Goal: Transaction & Acquisition: Purchase product/service

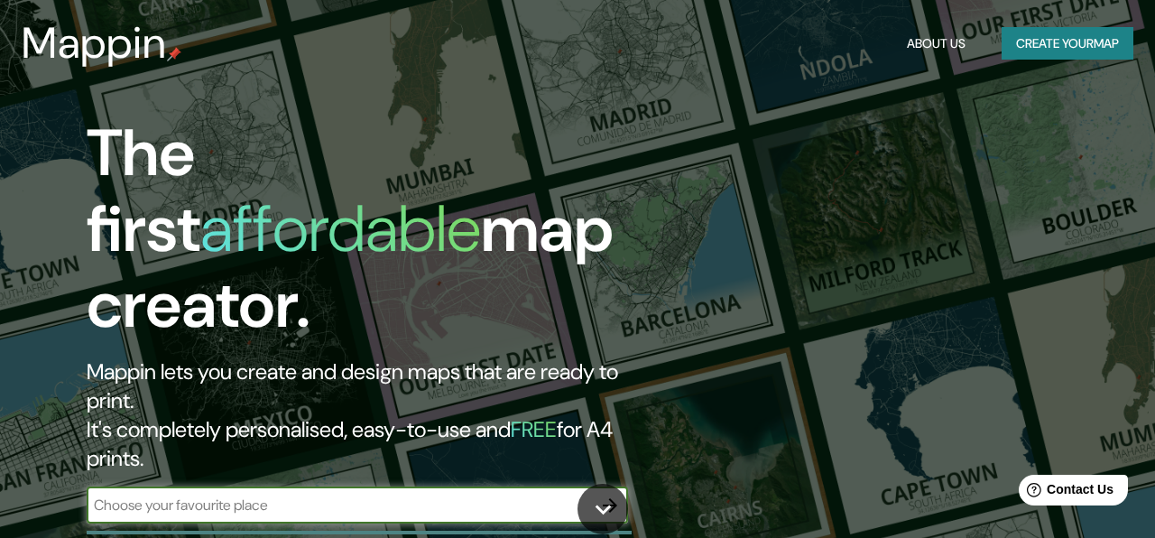
click at [1082, 34] on button "Create your map" at bounding box center [1067, 43] width 132 height 33
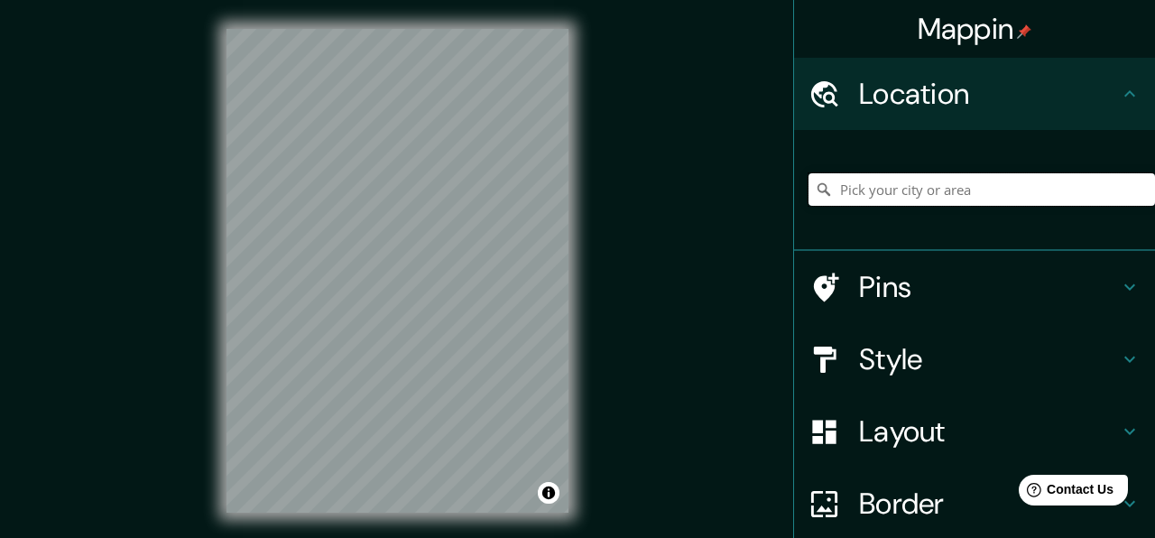
click at [908, 189] on input "Pick your city or area" at bounding box center [981, 189] width 346 height 32
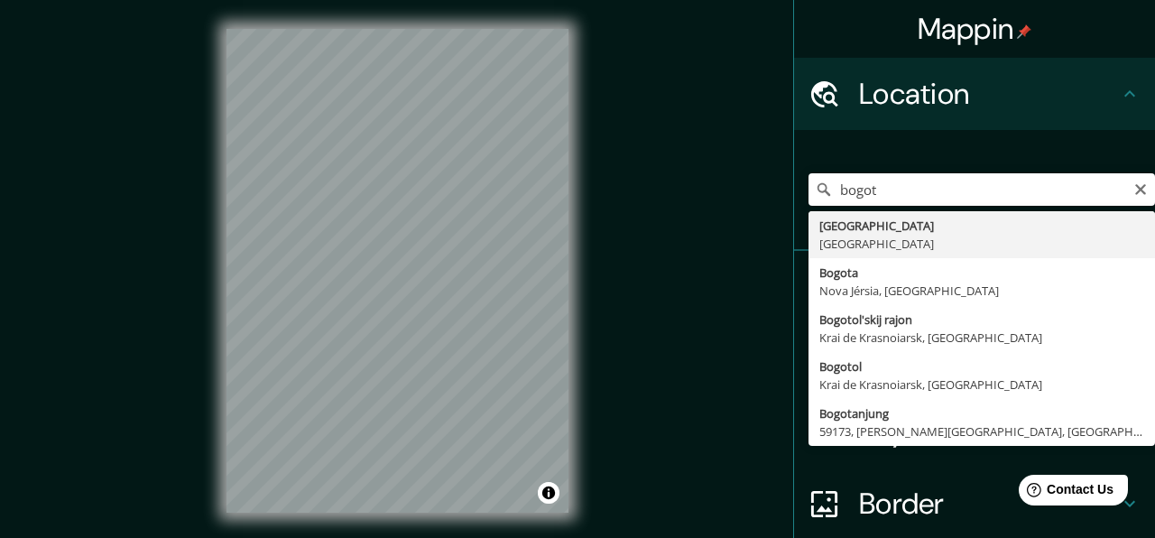
type input "[GEOGRAPHIC_DATA], [GEOGRAPHIC_DATA]"
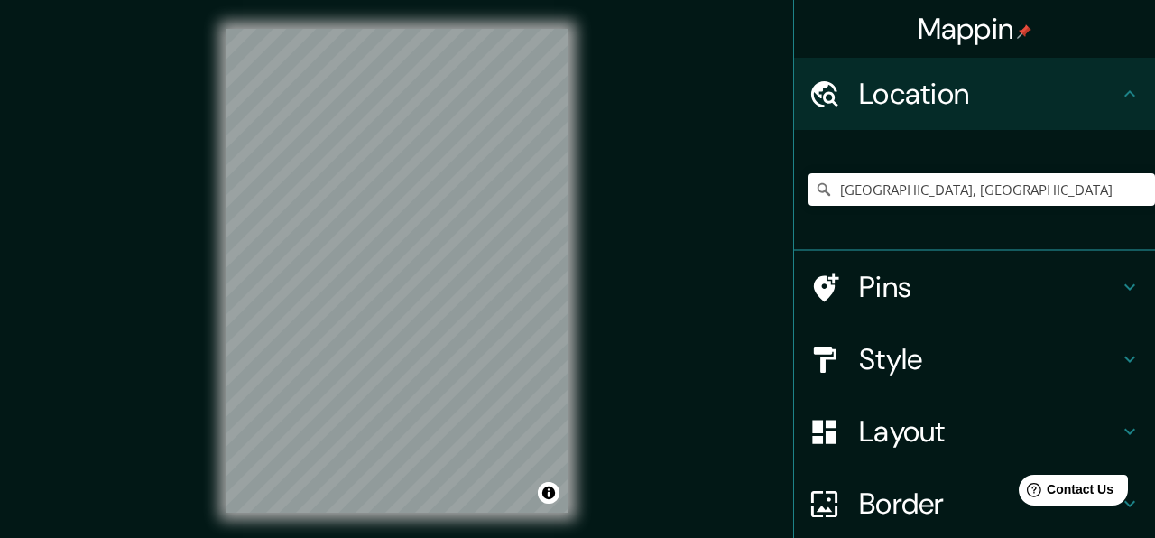
click at [882, 373] on h4 "Style" at bounding box center [989, 359] width 260 height 36
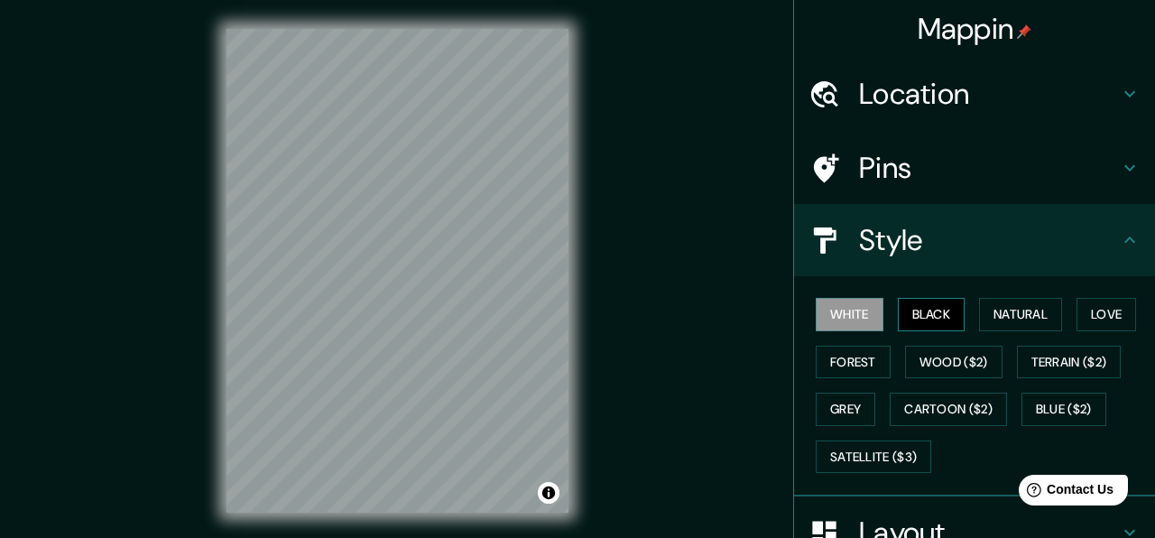
click at [916, 318] on button "Black" at bounding box center [931, 314] width 68 height 33
click at [1014, 309] on button "Natural" at bounding box center [1020, 314] width 83 height 33
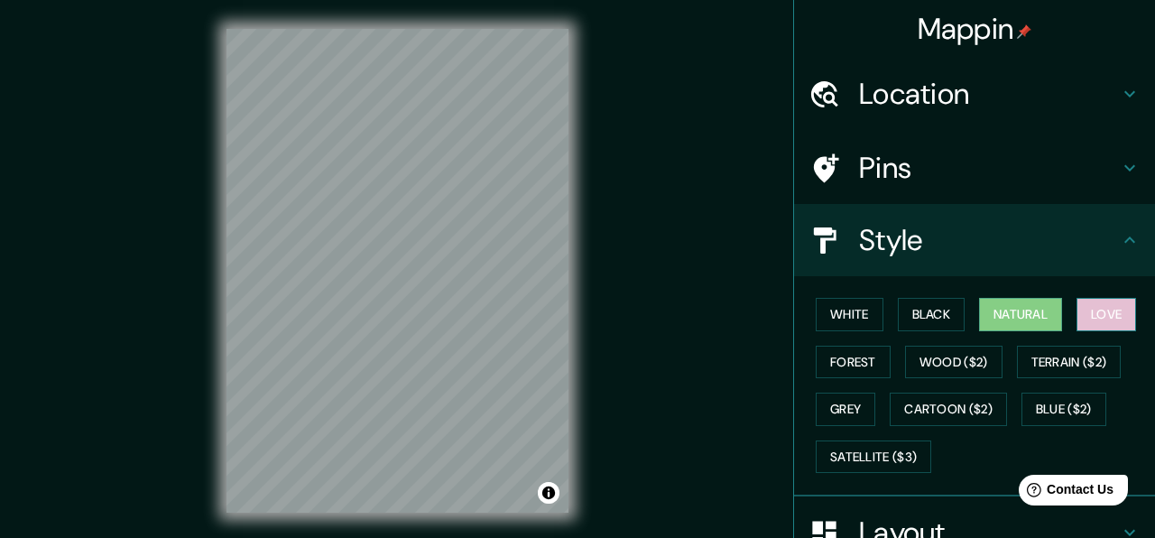
click at [1103, 303] on button "Love" at bounding box center [1106, 314] width 60 height 33
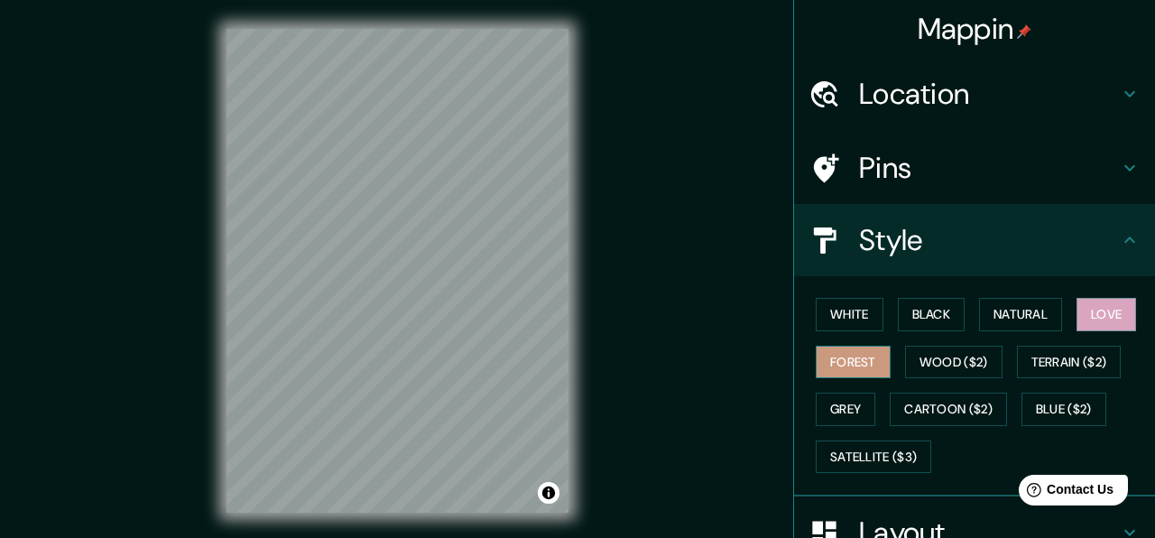
click at [871, 354] on button "Forest" at bounding box center [852, 361] width 75 height 33
click at [940, 355] on button "Wood ($2)" at bounding box center [953, 361] width 97 height 33
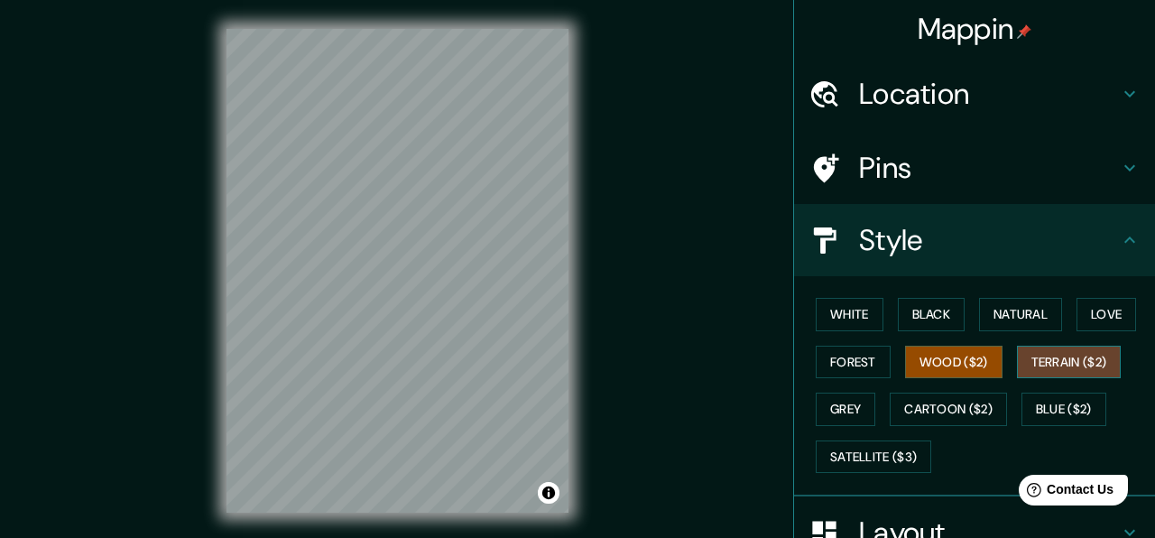
click at [1064, 364] on button "Terrain ($2)" at bounding box center [1069, 361] width 105 height 33
click at [862, 418] on button "Grey" at bounding box center [845, 408] width 60 height 33
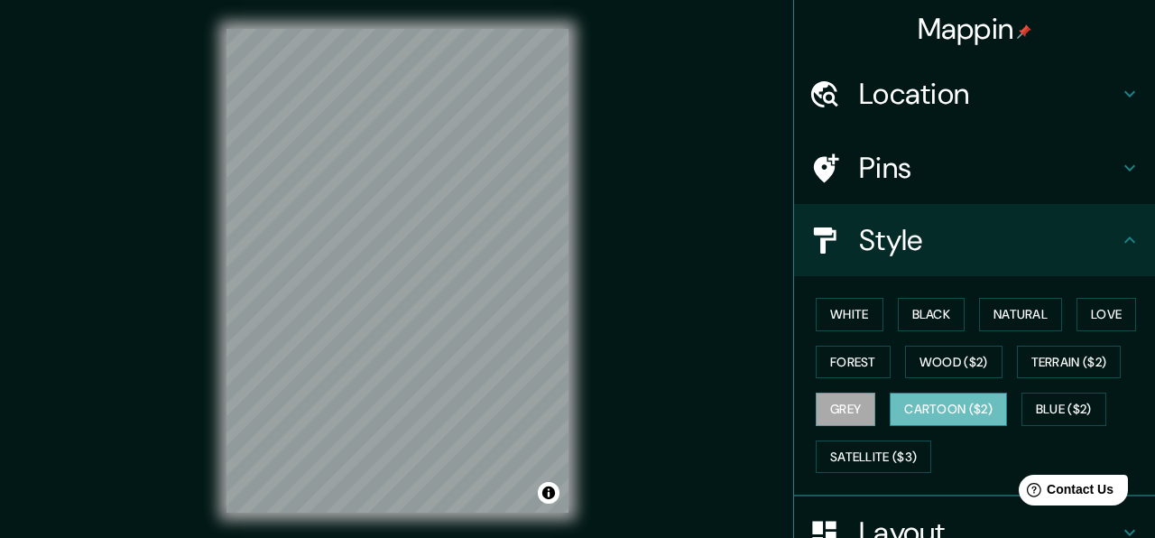
click at [925, 417] on button "Cartoon ($2)" at bounding box center [947, 408] width 117 height 33
click at [1064, 418] on button "Blue ($2)" at bounding box center [1063, 408] width 85 height 33
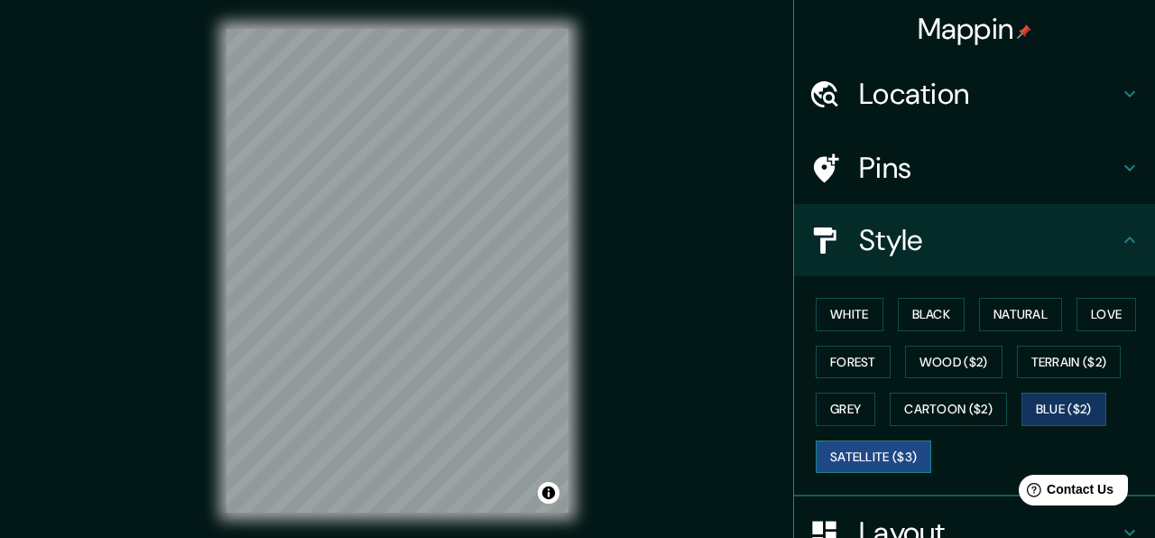
click at [888, 455] on button "Satellite ($3)" at bounding box center [872, 456] width 115 height 33
click at [1109, 321] on button "Love" at bounding box center [1106, 314] width 60 height 33
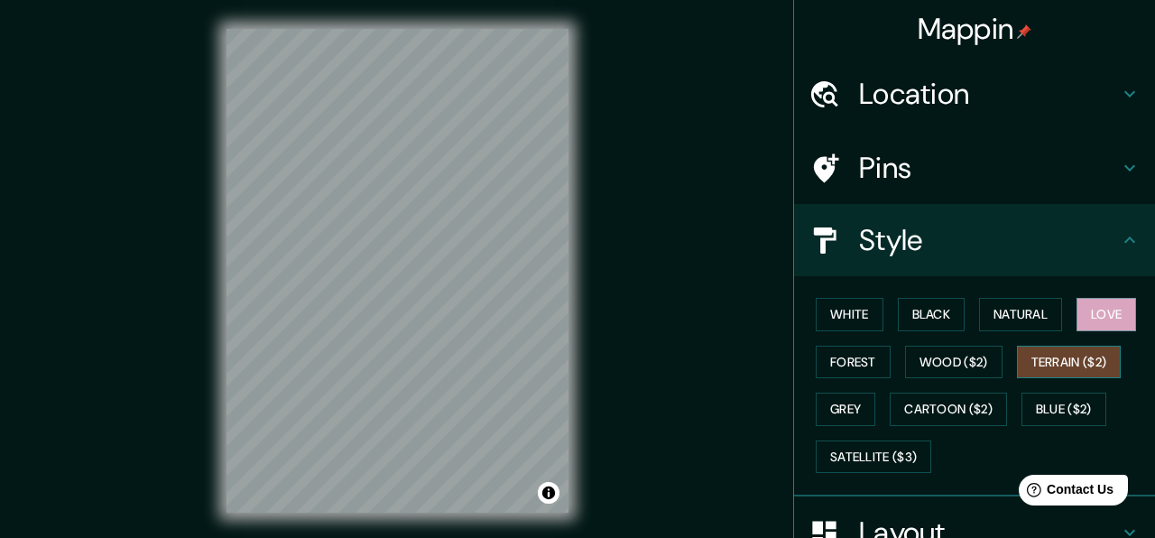
click at [1068, 359] on button "Terrain ($2)" at bounding box center [1069, 361] width 105 height 33
click at [1013, 312] on button "Natural" at bounding box center [1020, 314] width 83 height 33
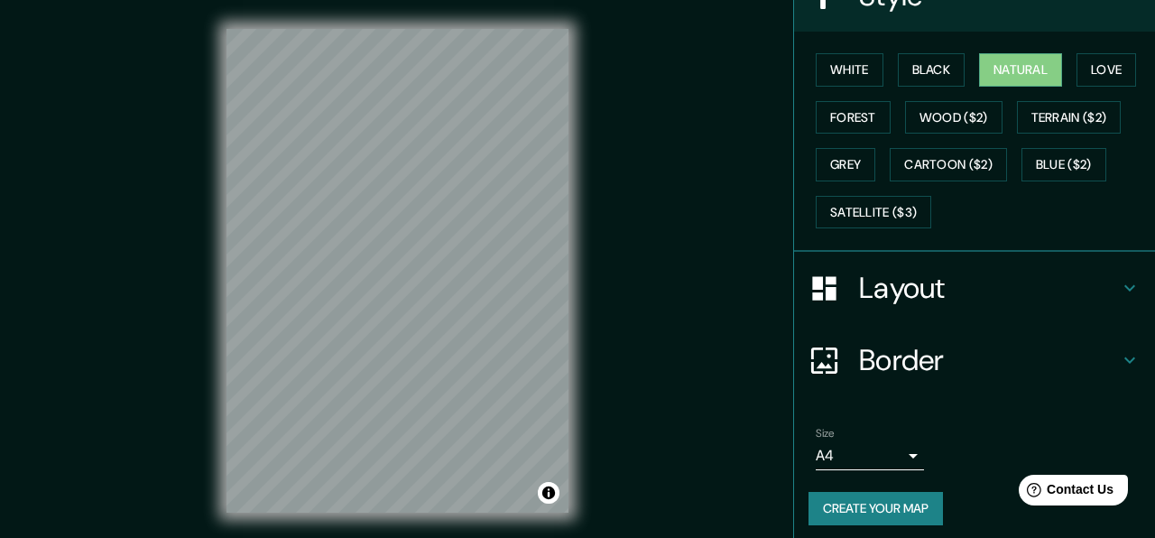
scroll to position [253, 0]
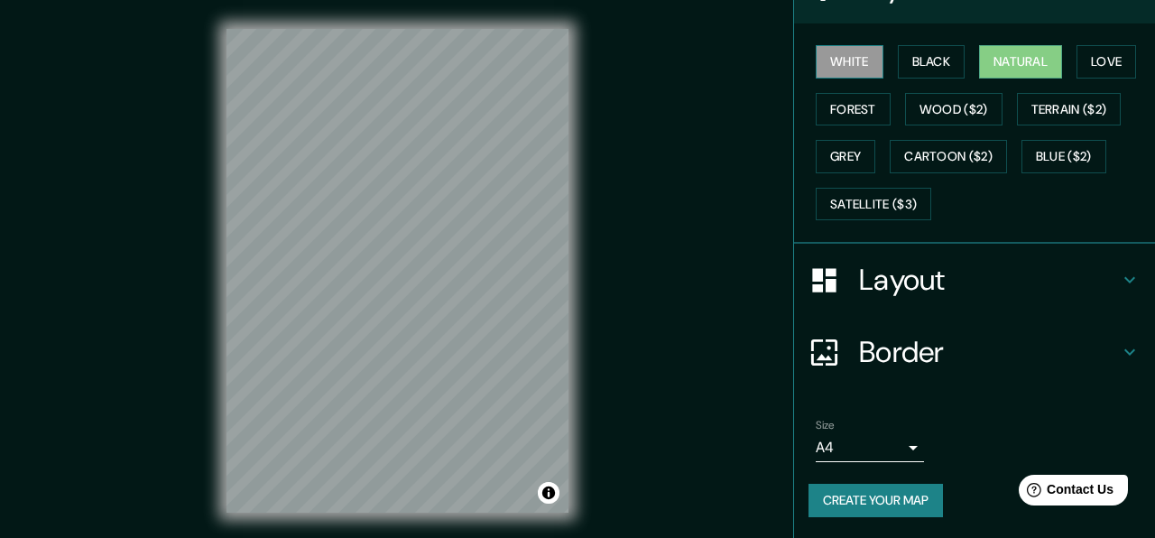
click at [844, 69] on button "White" at bounding box center [849, 61] width 68 height 33
click at [940, 67] on button "Black" at bounding box center [931, 61] width 68 height 33
click at [851, 60] on button "White" at bounding box center [849, 61] width 68 height 33
click at [922, 61] on button "Black" at bounding box center [931, 61] width 68 height 33
